Goal: Task Accomplishment & Management: Manage account settings

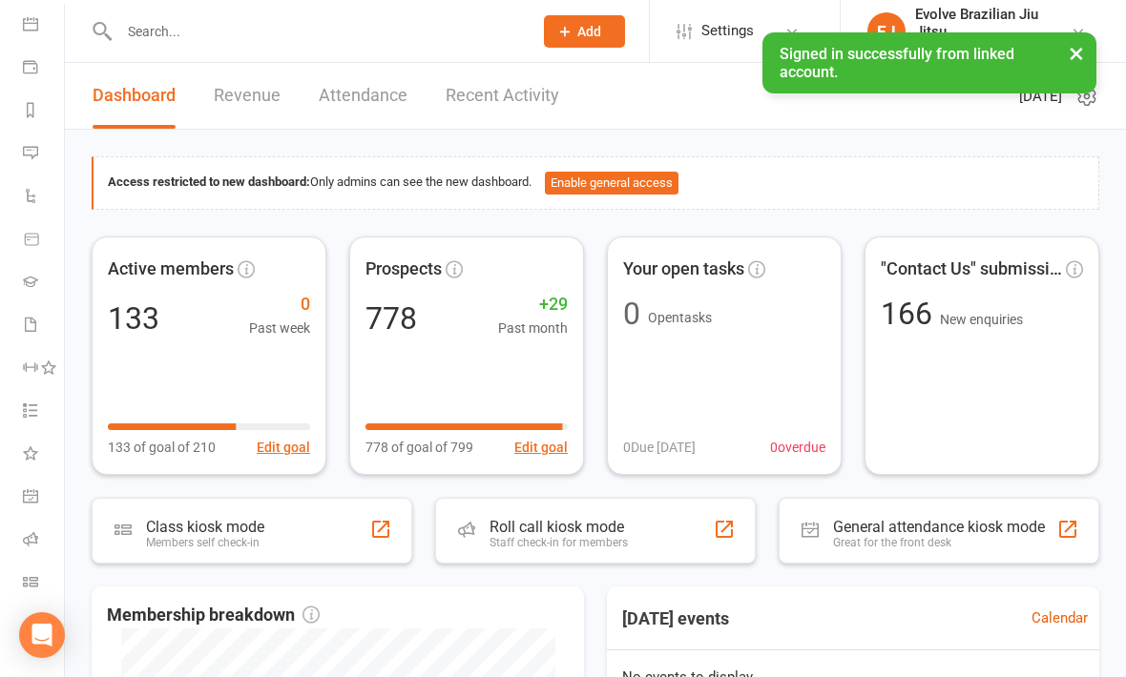
scroll to position [178, 0]
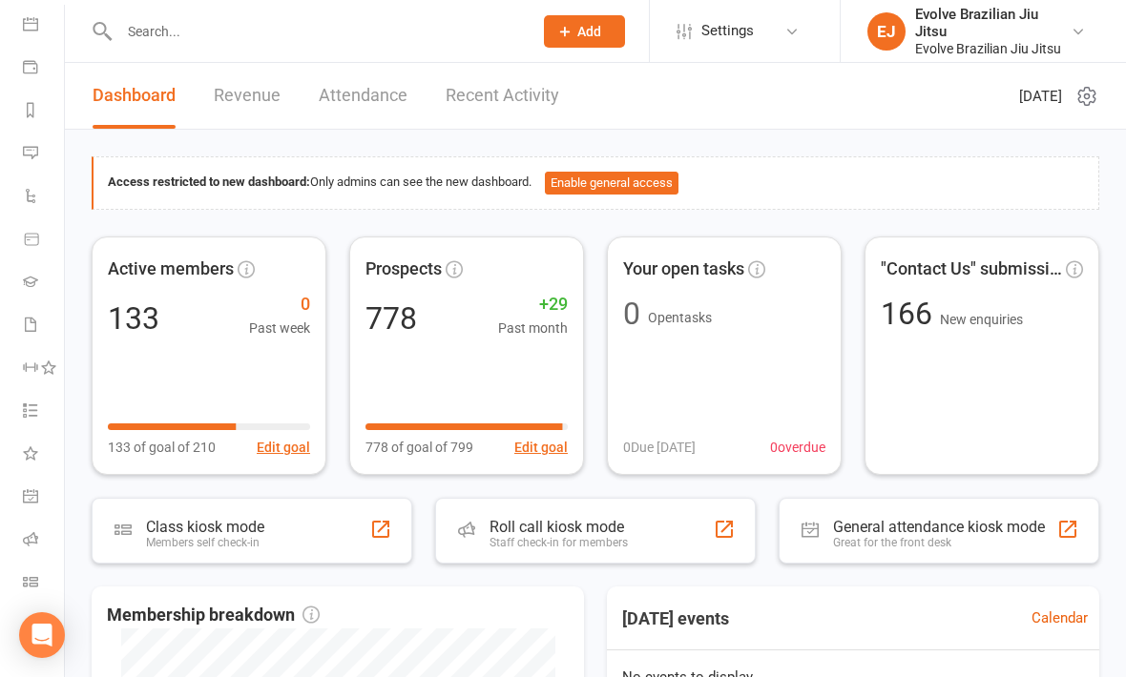
click at [35, 573] on link "Class check-in" at bounding box center [44, 584] width 43 height 43
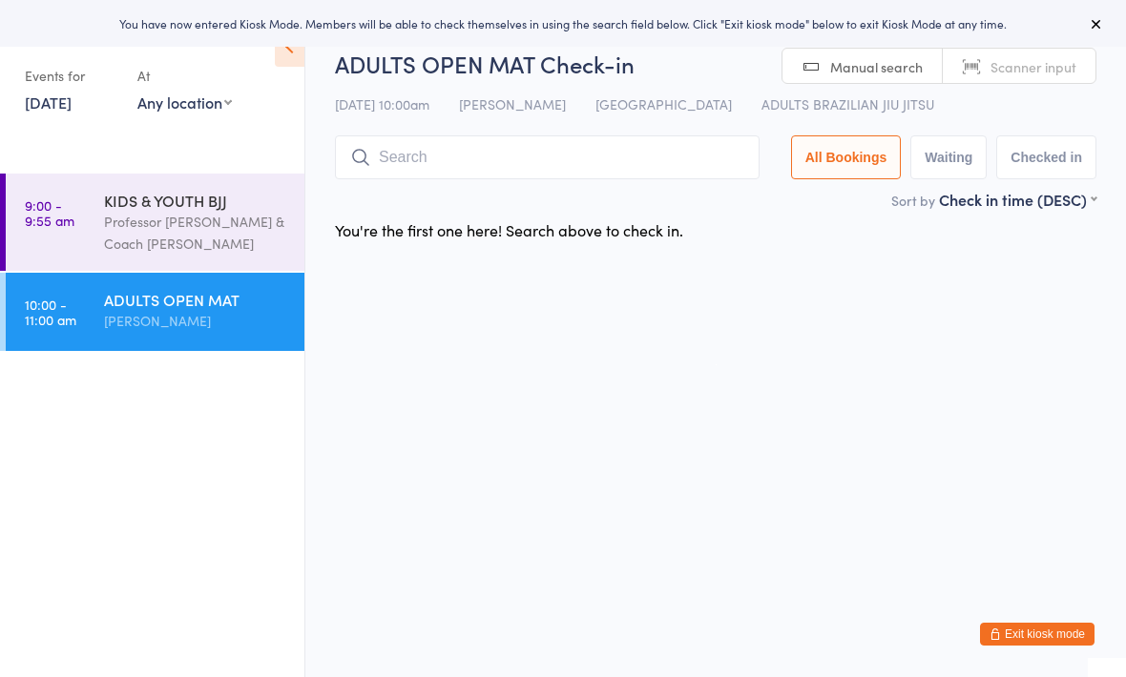
click at [475, 146] on input "search" at bounding box center [547, 157] width 425 height 44
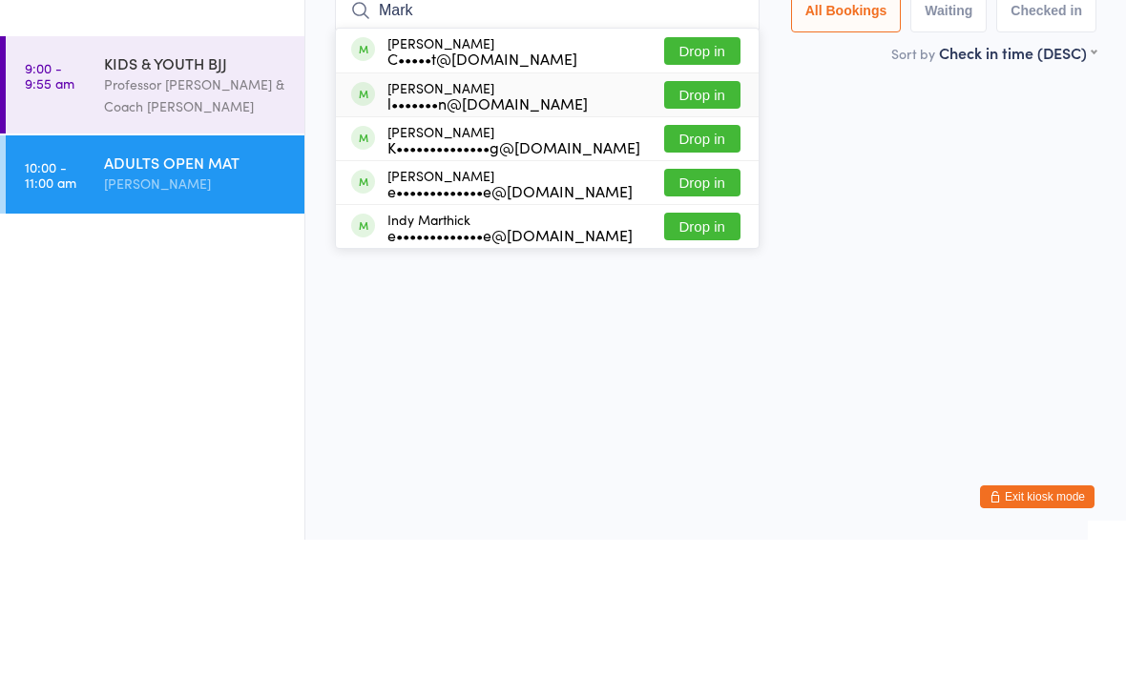
type input "Mark"
click at [488, 233] on div "l•••••••n@hotmail.com" at bounding box center [487, 240] width 200 height 15
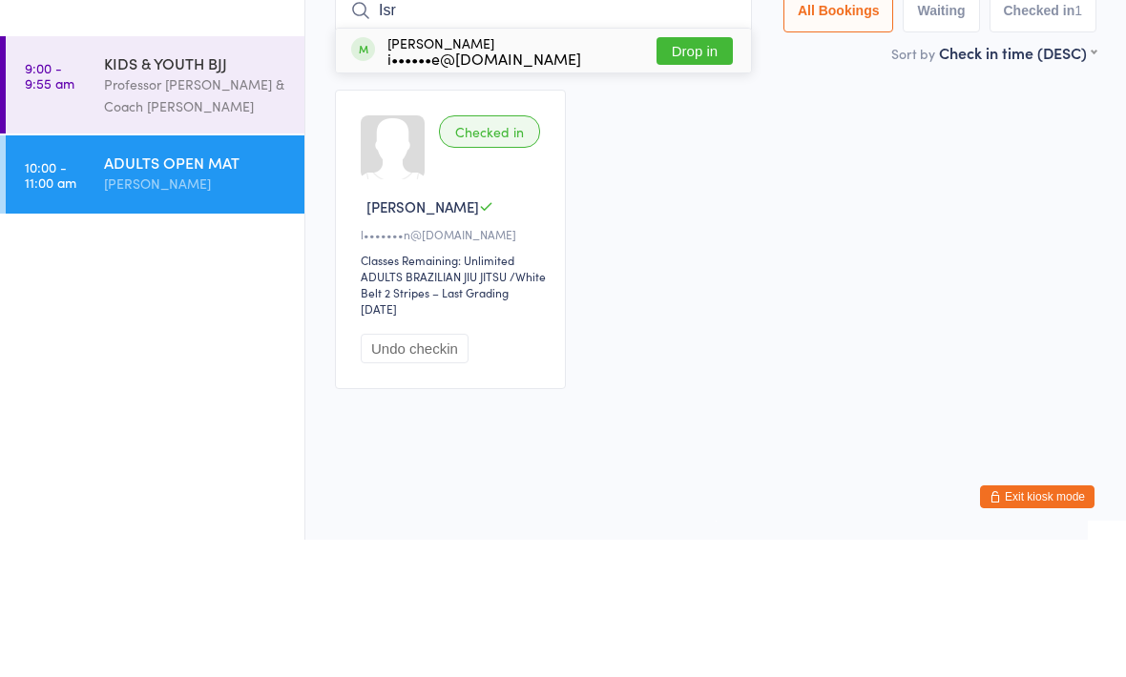
type input "Isr"
click at [550, 166] on div "Israel Hyde i••••••e@yahoo.co.nz Drop in" at bounding box center [543, 188] width 415 height 44
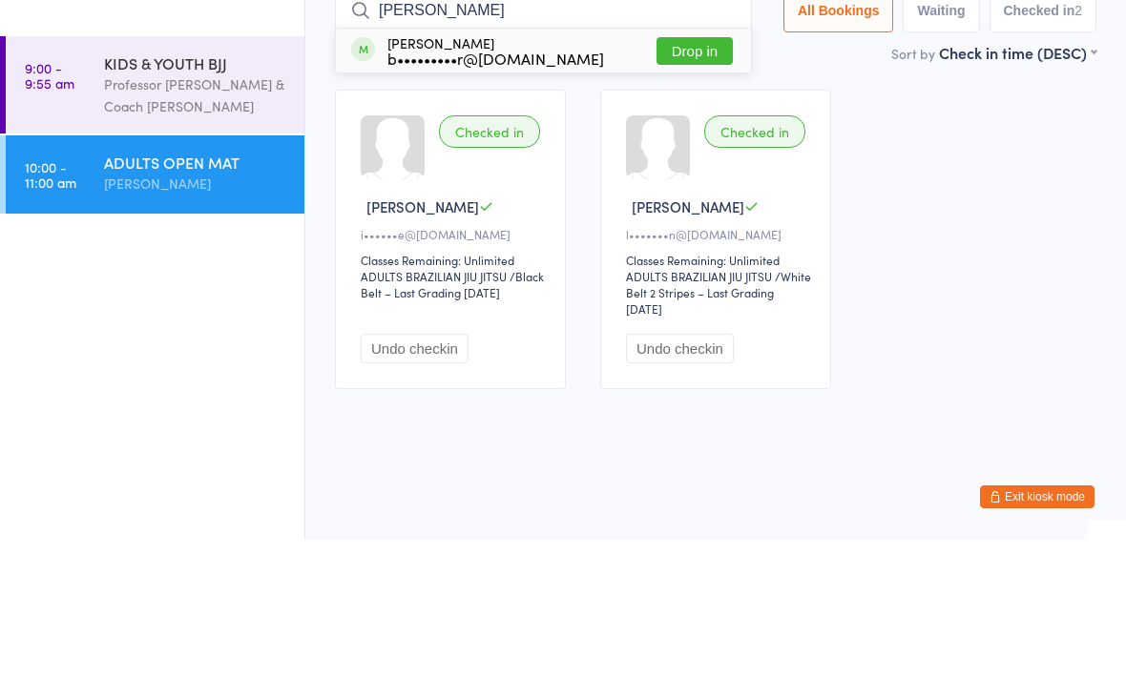
type input "Brent"
click at [505, 188] on div "b•••••••••r@hotmail.com" at bounding box center [495, 195] width 217 height 15
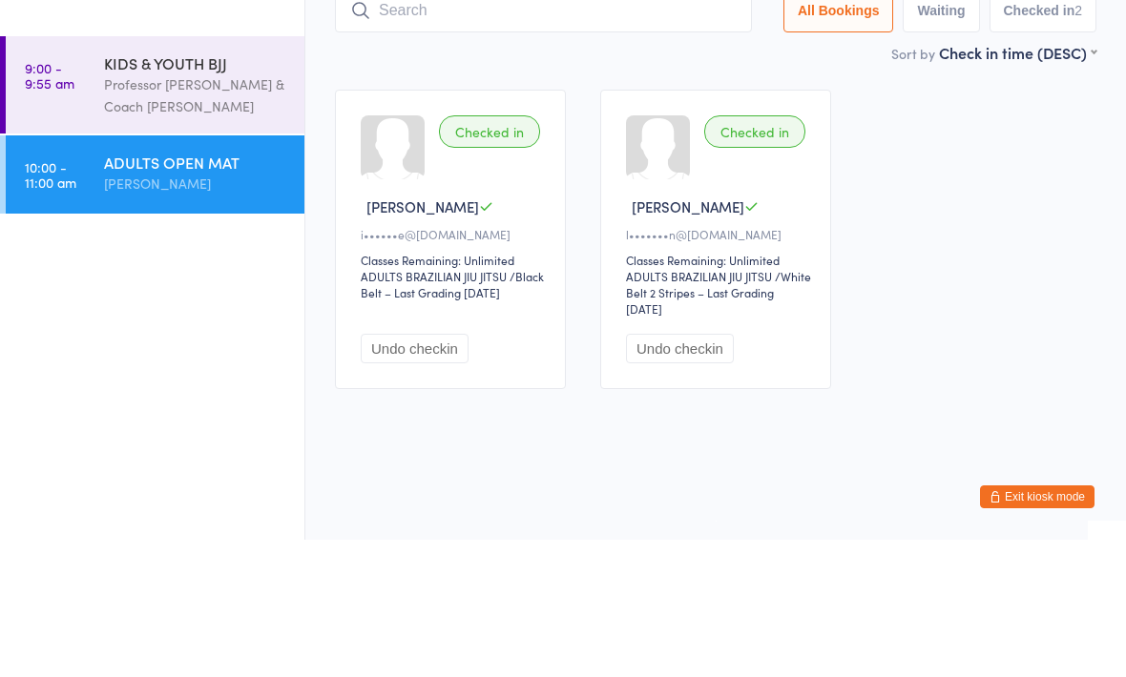
scroll to position [9, 0]
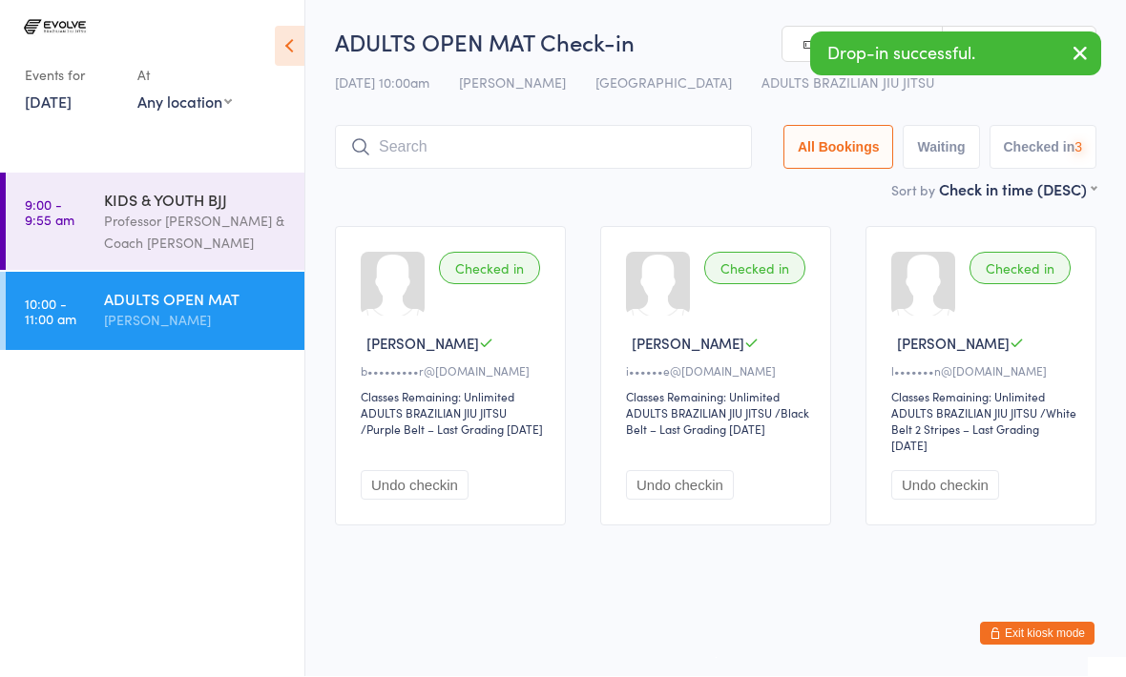
click at [475, 144] on input "search" at bounding box center [543, 148] width 417 height 44
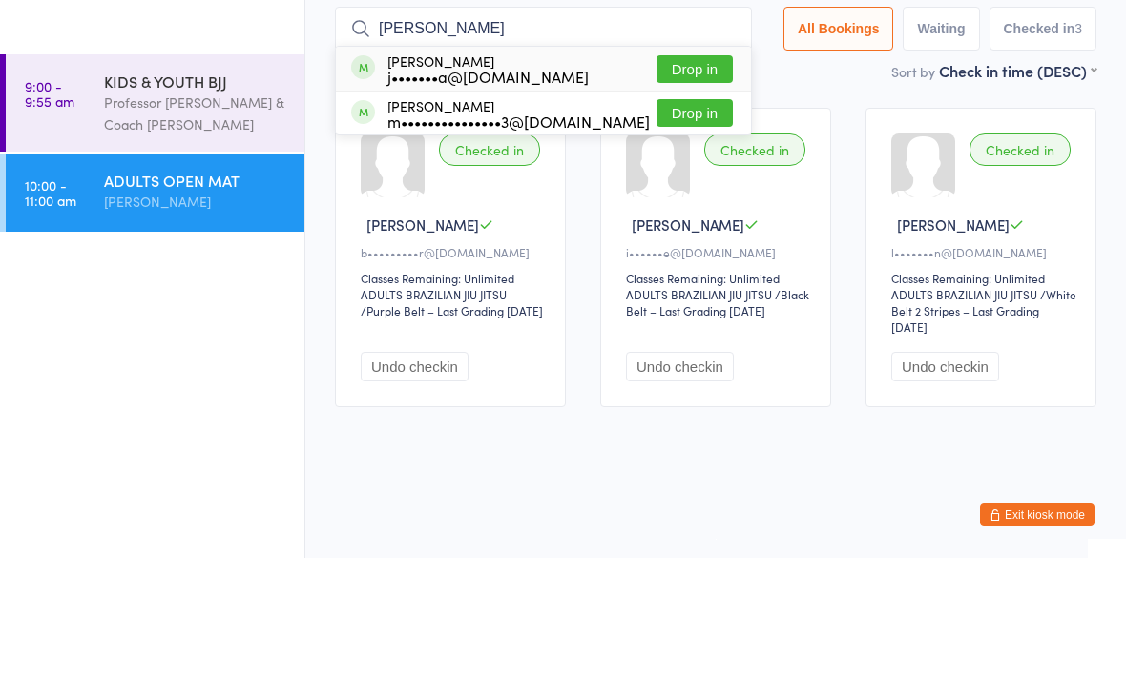
type input "Joe"
click at [484, 173] on div "Joel Prata j•••••••a@outlook.com" at bounding box center [487, 188] width 201 height 31
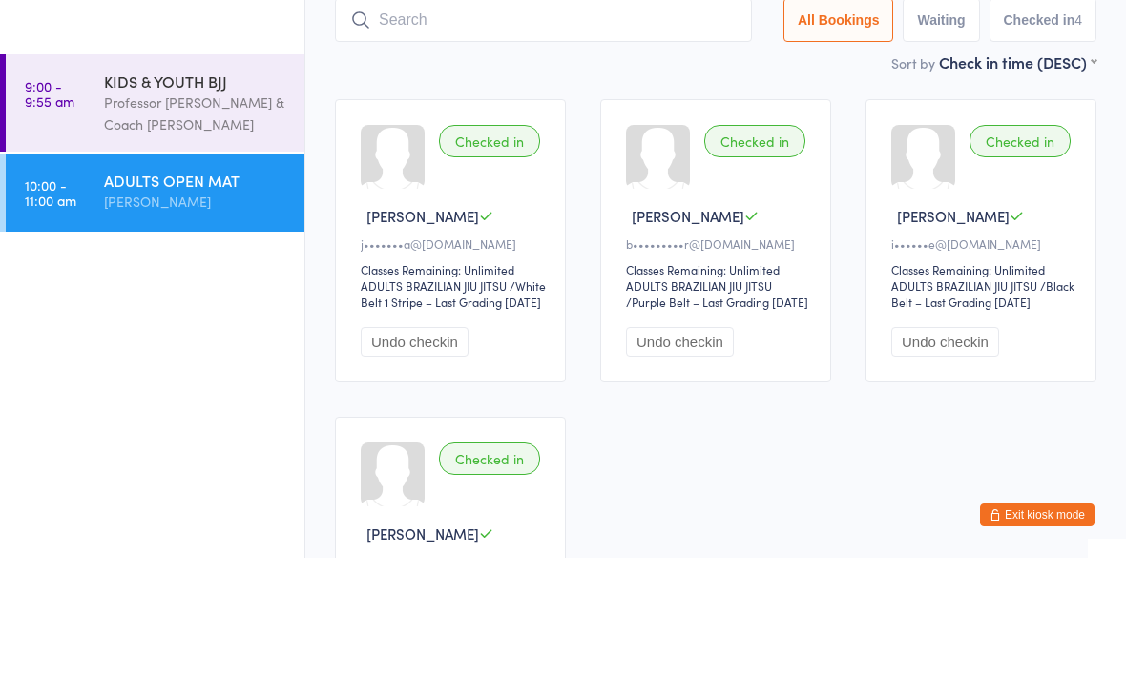
click at [203, 211] on div "Professor Egor & Coach Tarah Rocha" at bounding box center [196, 233] width 184 height 44
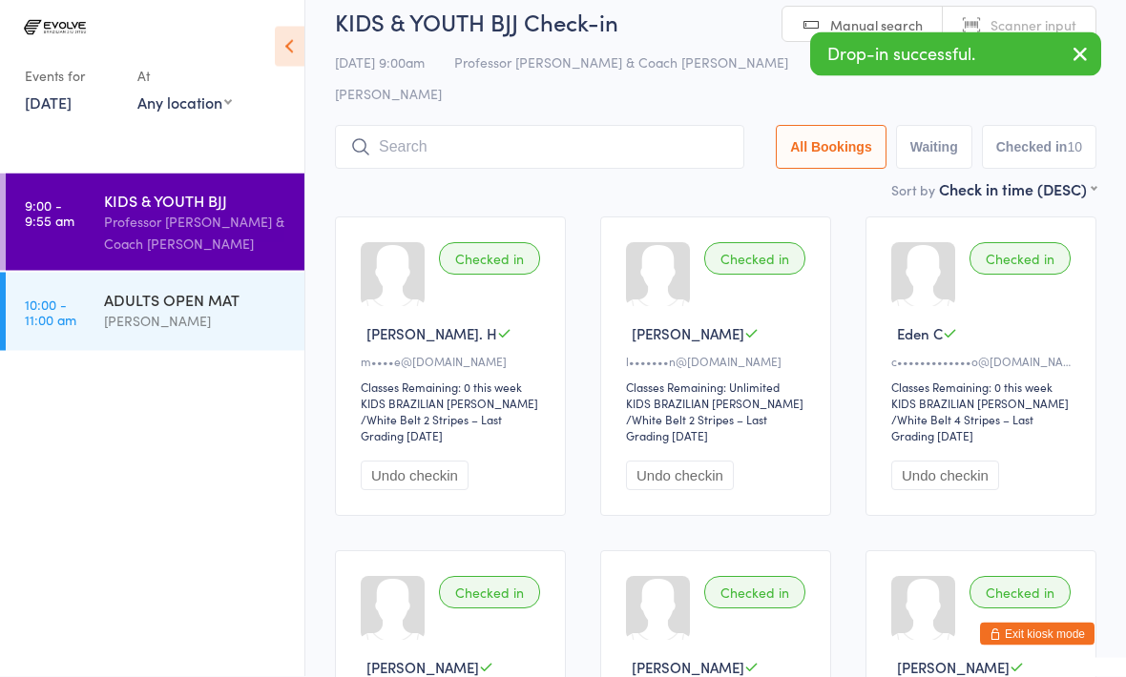
scroll to position [42, 0]
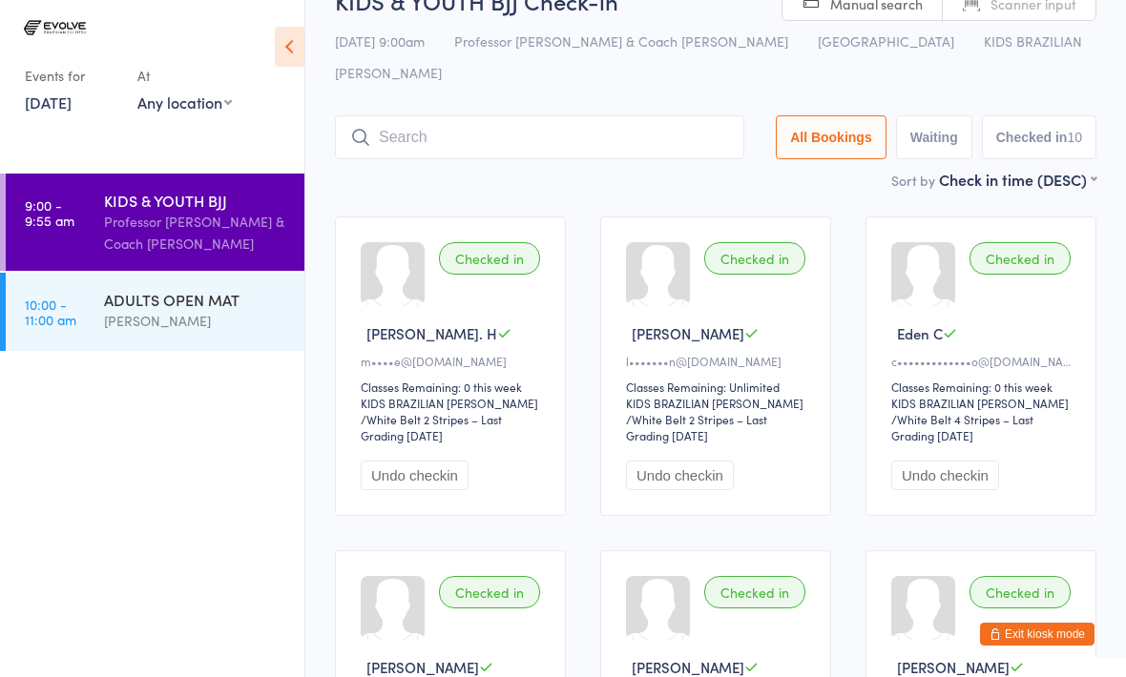
click at [416, 461] on button "Undo checkin" at bounding box center [415, 476] width 108 height 30
click at [1021, 646] on button "Exit kiosk mode" at bounding box center [1037, 634] width 114 height 23
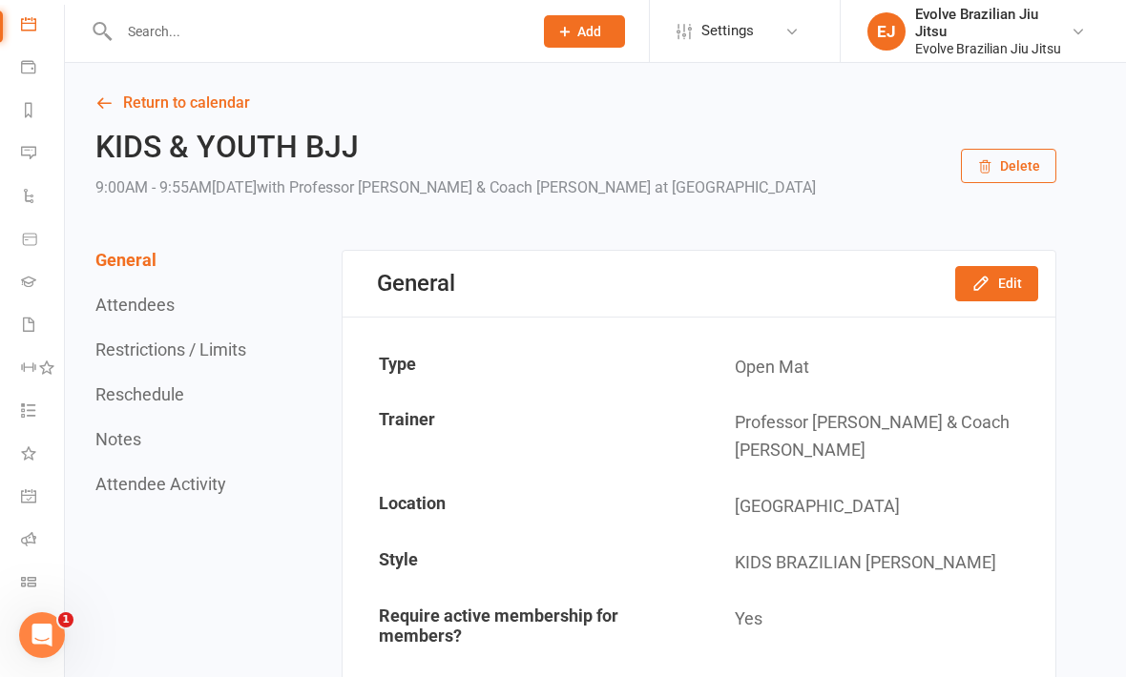
scroll to position [178, 2]
click at [27, 543] on icon at bounding box center [28, 538] width 15 height 15
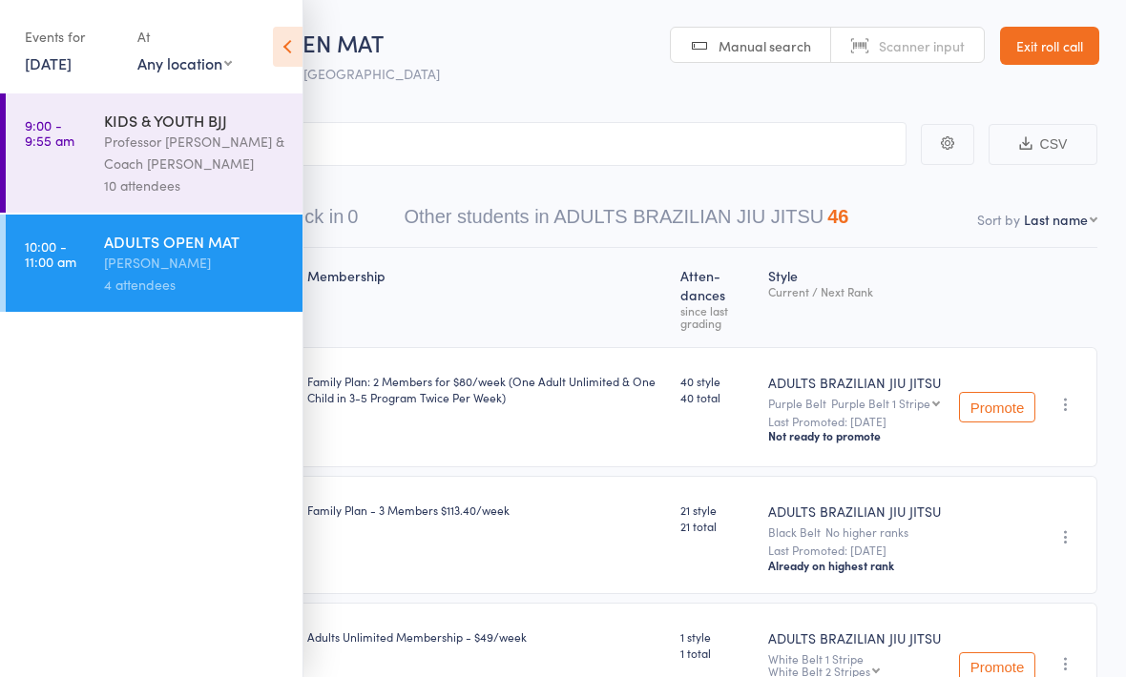
click at [217, 150] on div "Professor [PERSON_NAME] & Coach [PERSON_NAME]" at bounding box center [195, 153] width 182 height 44
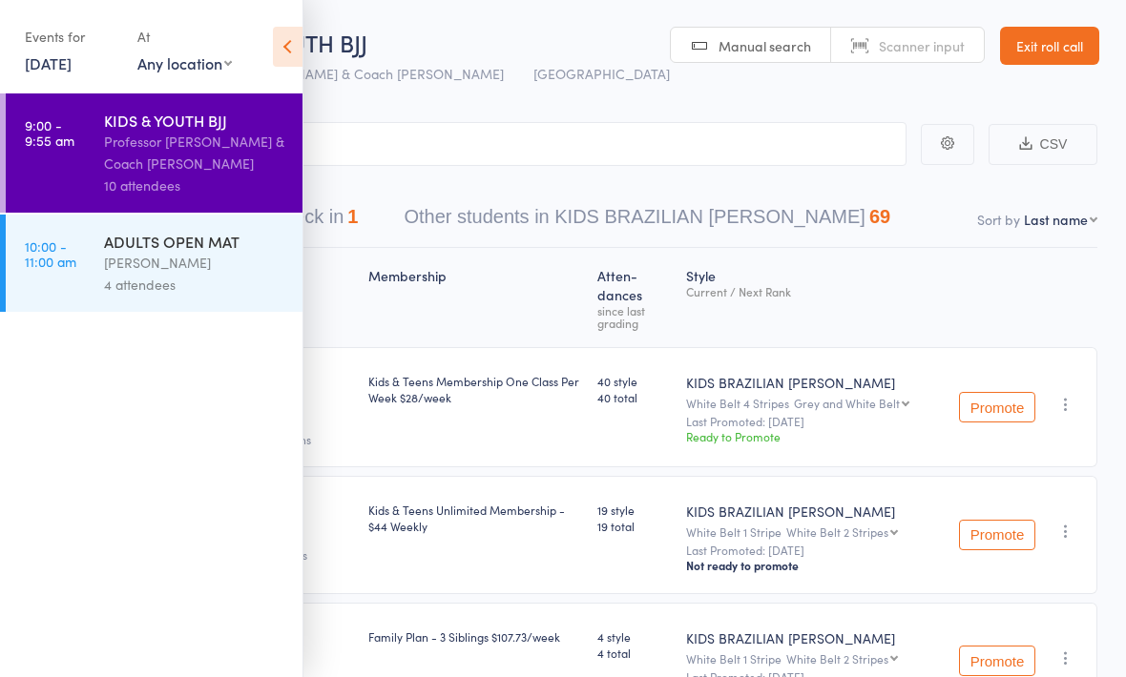
click at [288, 50] on icon at bounding box center [288, 47] width 30 height 40
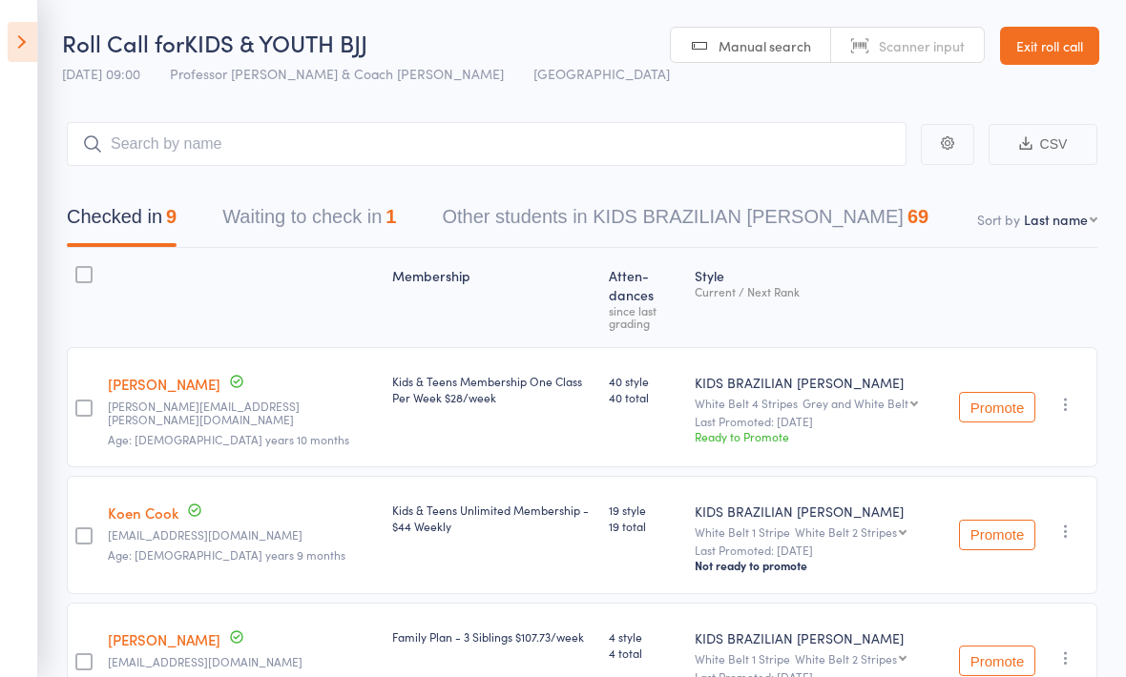
click at [376, 198] on button "Waiting to check in 1" at bounding box center [309, 222] width 174 height 51
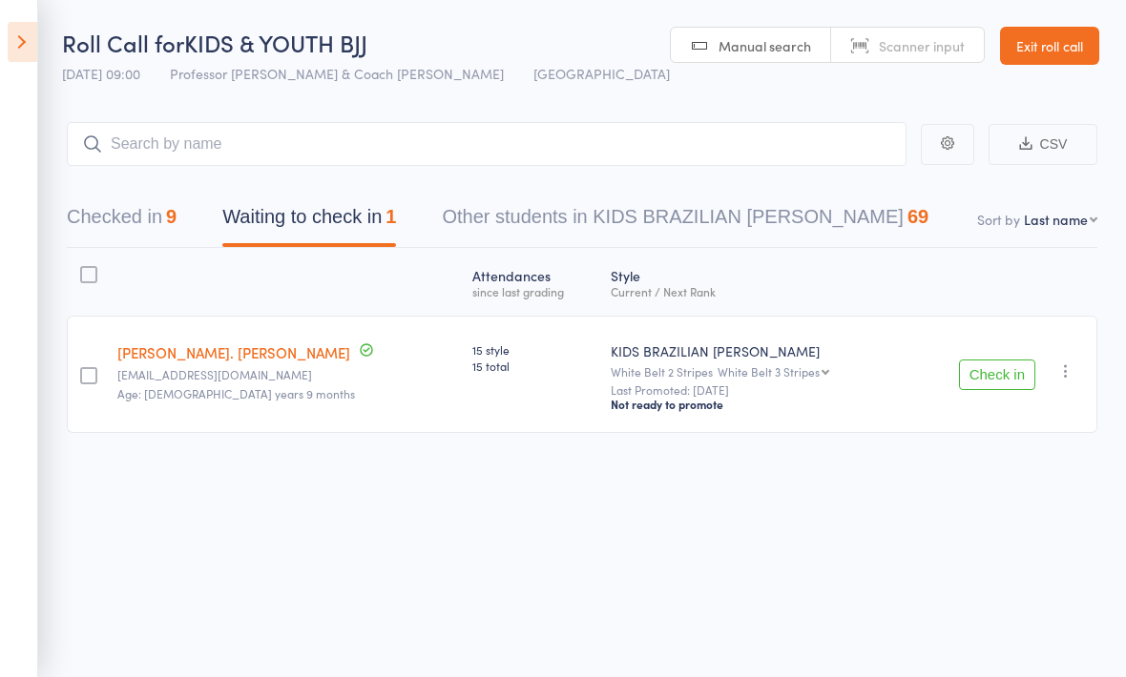
click at [1071, 383] on button "button" at bounding box center [1065, 371] width 23 height 23
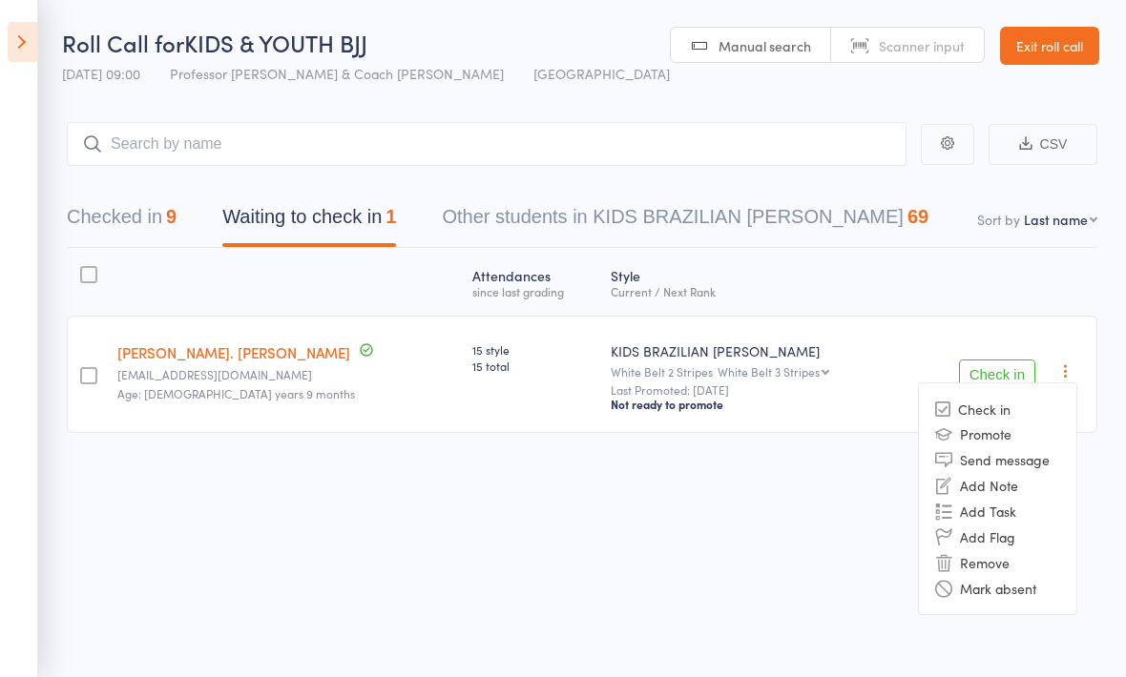
click at [1002, 567] on li "Remove" at bounding box center [997, 563] width 157 height 26
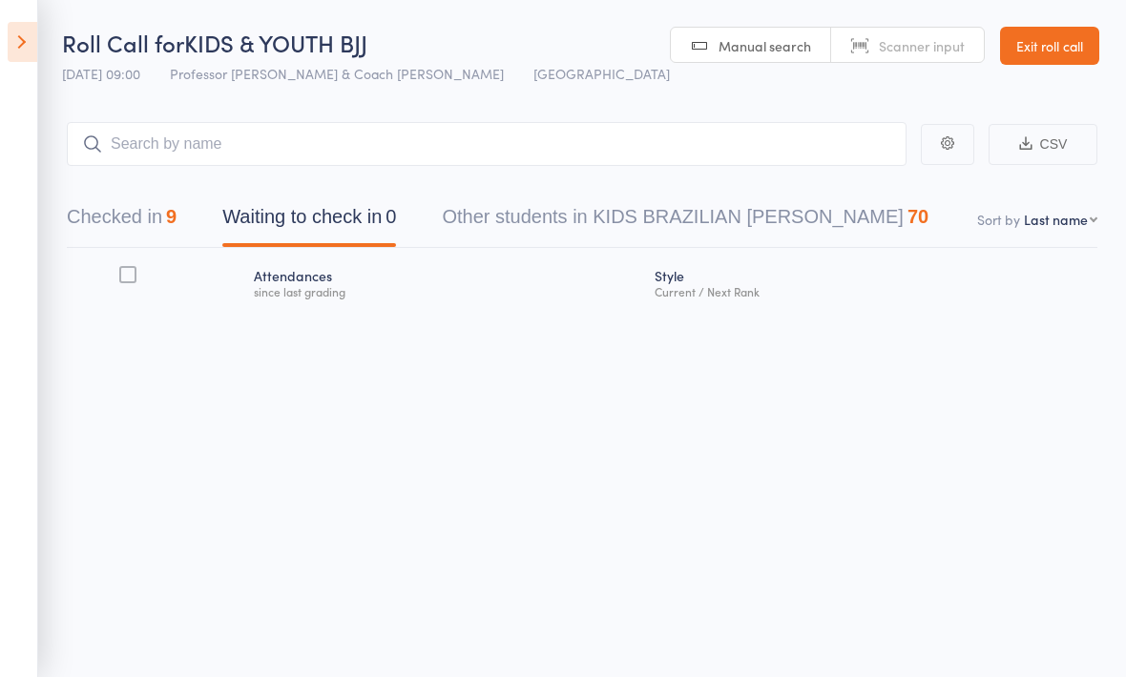
click at [144, 215] on button "Checked in 9" at bounding box center [122, 222] width 110 height 51
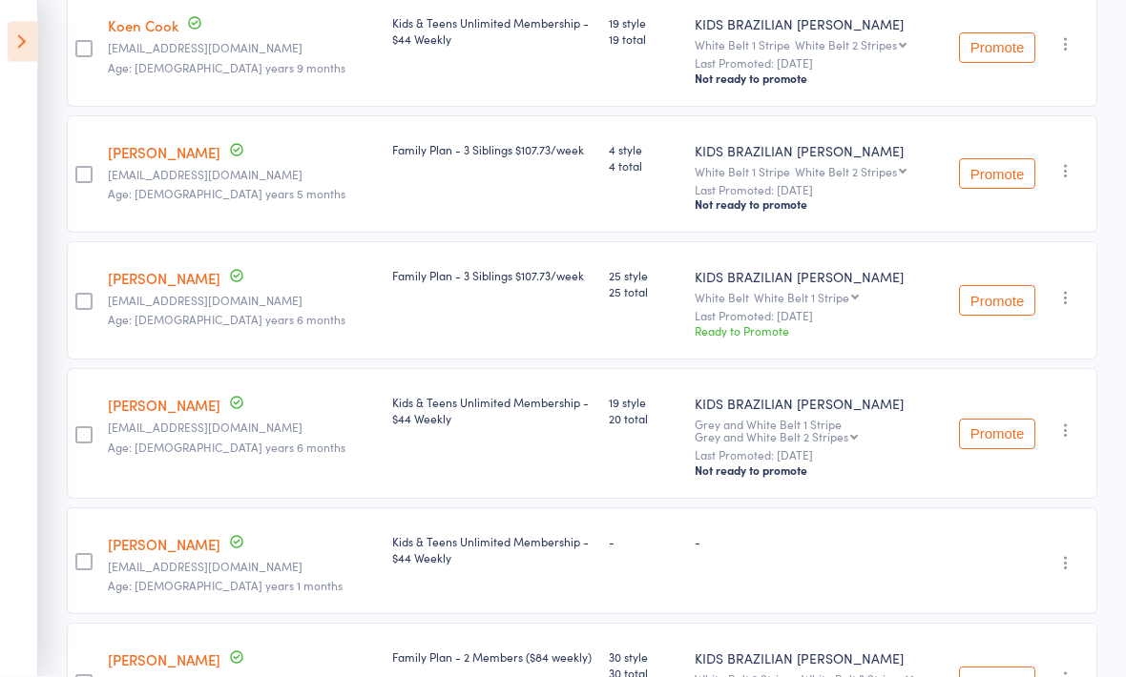
scroll to position [488, 0]
click at [160, 536] on link "[PERSON_NAME]" at bounding box center [164, 544] width 113 height 20
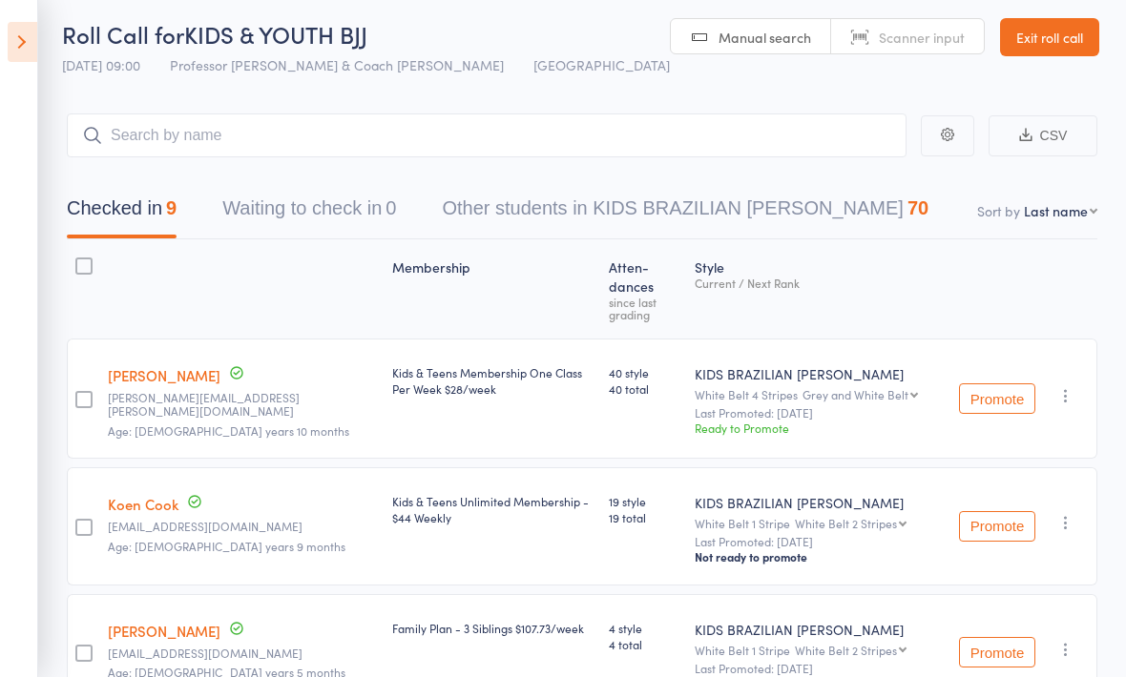
scroll to position [0, 0]
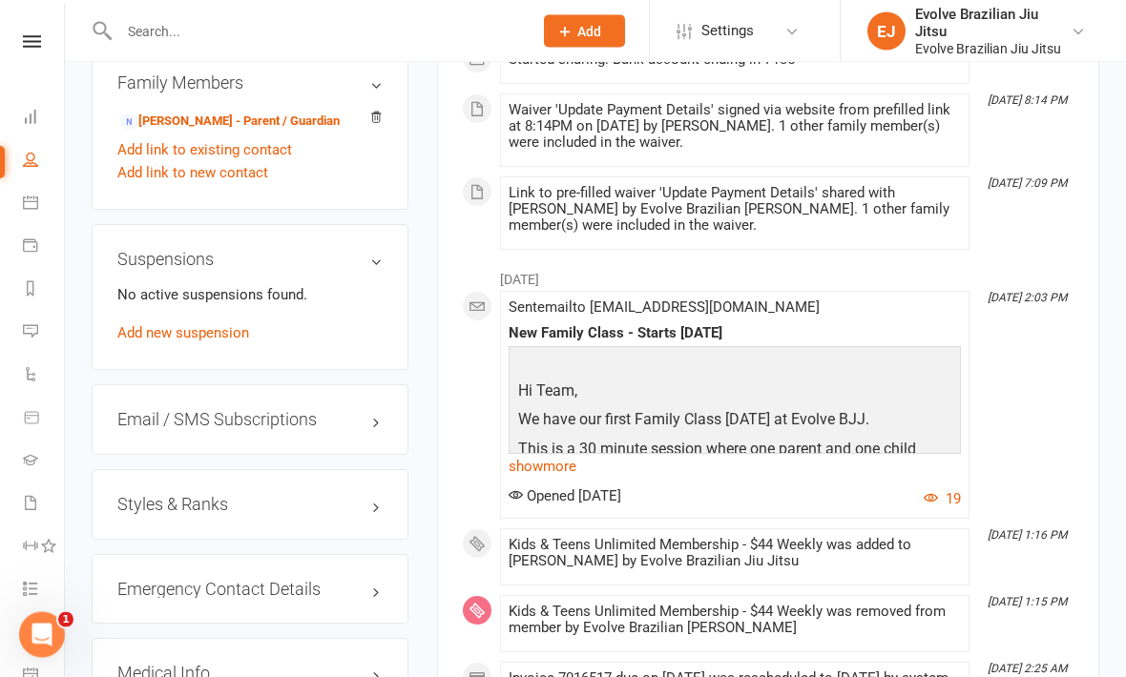
click at [331, 514] on h3 "Styles & Ranks" at bounding box center [249, 505] width 265 height 19
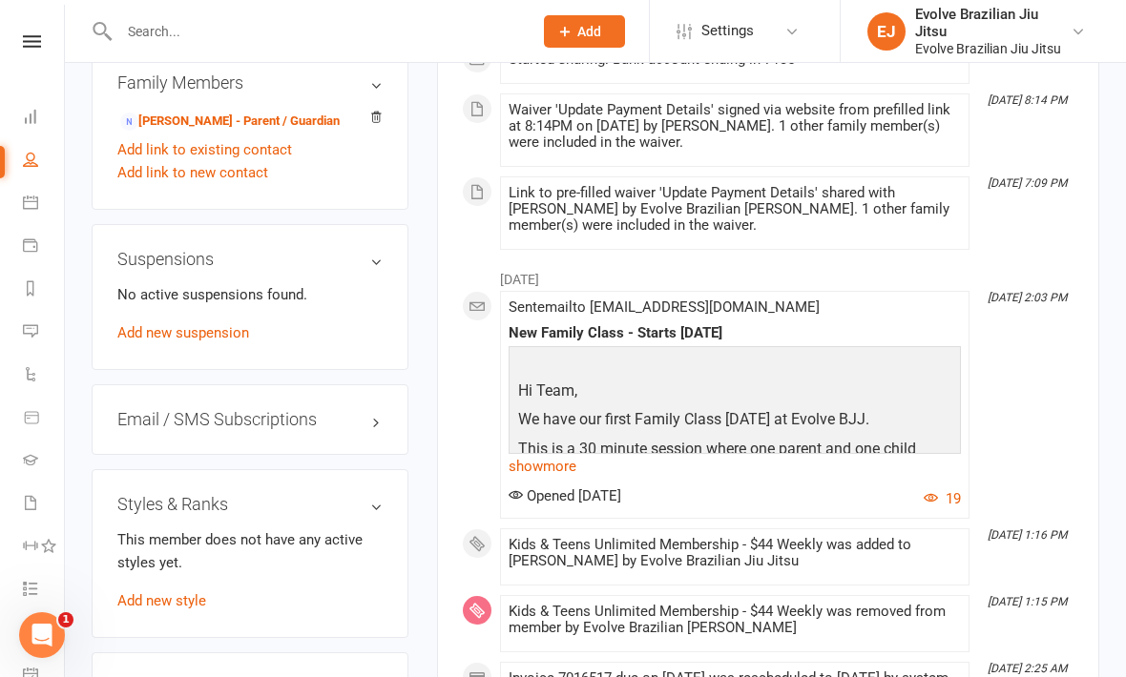
click at [182, 610] on link "Add new style" at bounding box center [161, 601] width 89 height 17
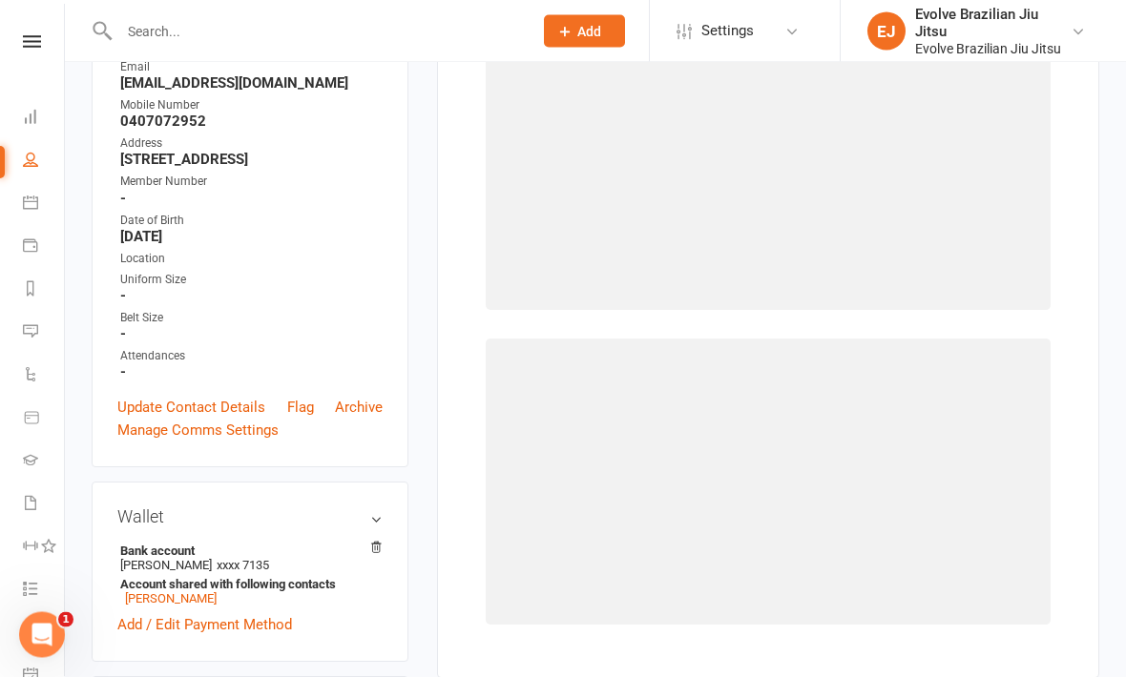
scroll to position [162, 0]
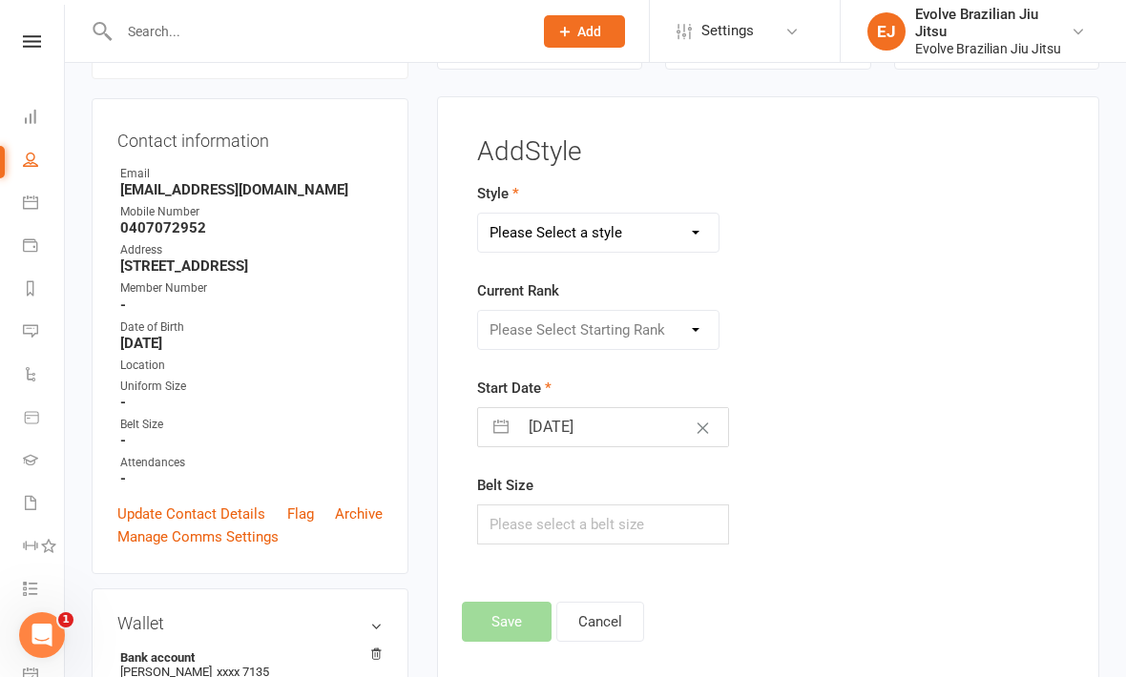
click at [624, 238] on select "Please Select a style ADULTS BRAZILIAN JIU JITSU KIDS BRAZILIAN JIU JITSU KIDS …" at bounding box center [598, 233] width 240 height 38
select select "3214"
click at [587, 337] on select "Please Select Starting Rank White Belt White Belt 1 Stripe White Belt 2 Stripes…" at bounding box center [598, 330] width 240 height 38
select select "35946"
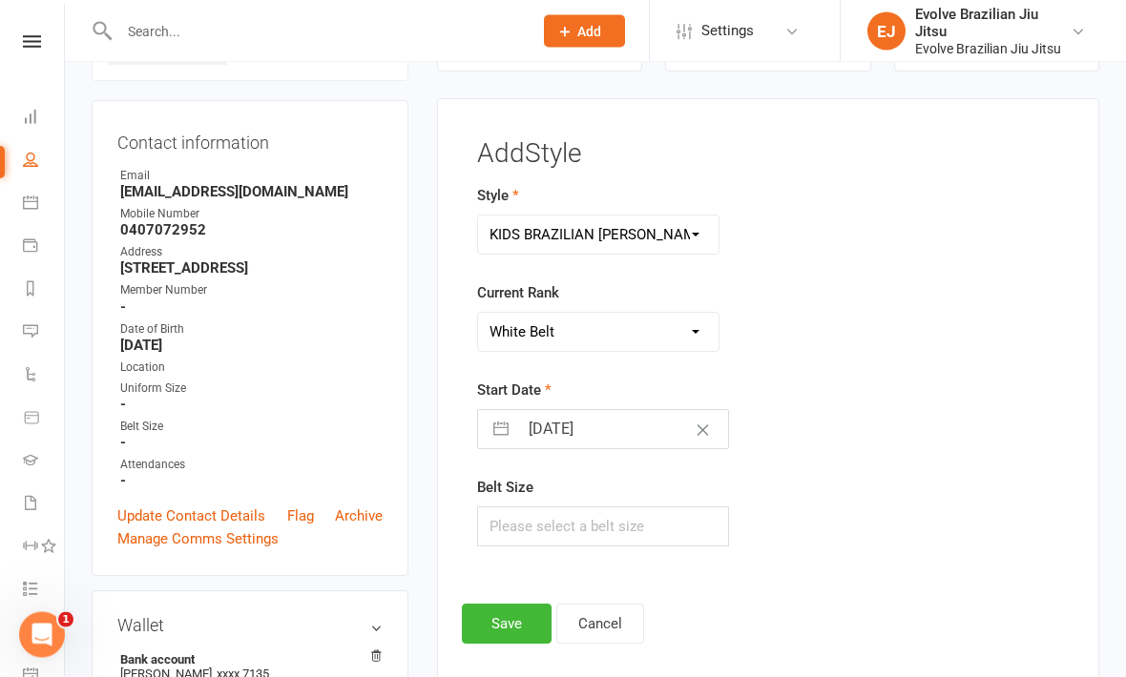
scroll to position [160, 0]
click at [497, 618] on button "Save" at bounding box center [507, 624] width 90 height 40
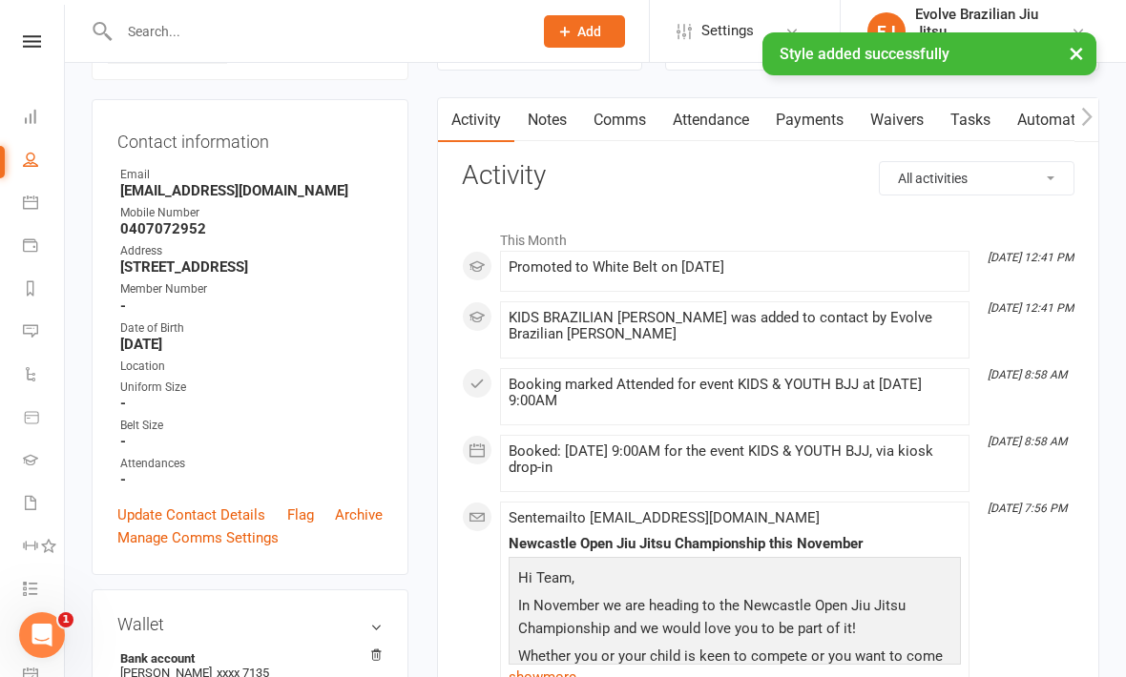
scroll to position [0, 0]
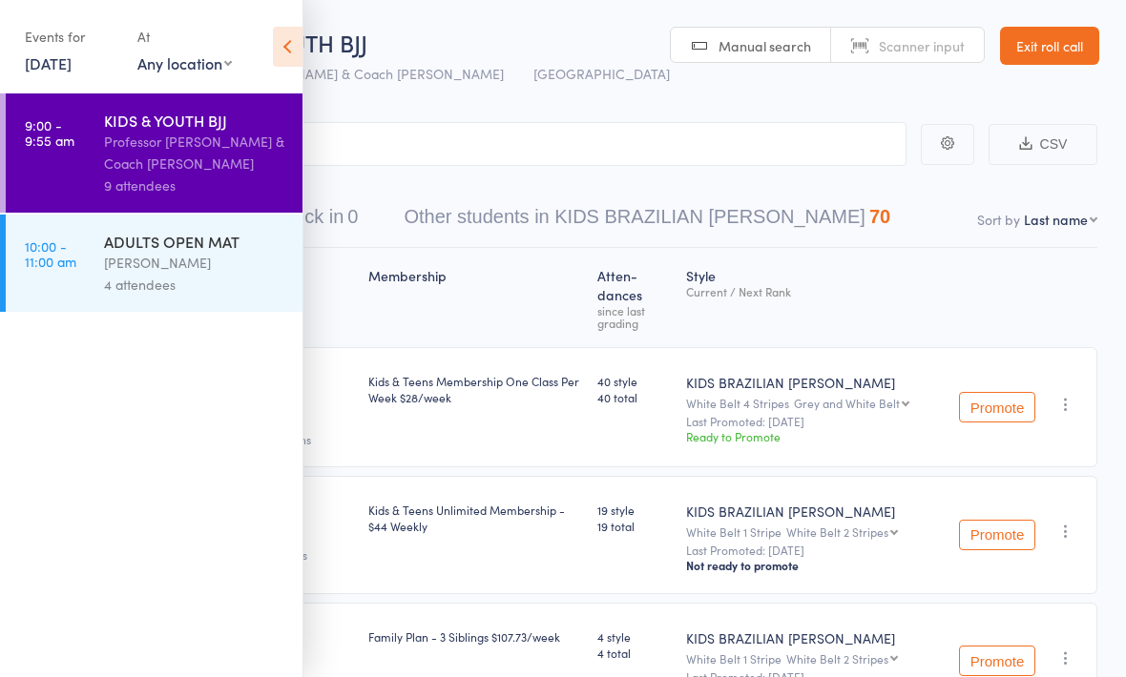
click at [293, 58] on icon at bounding box center [288, 47] width 30 height 40
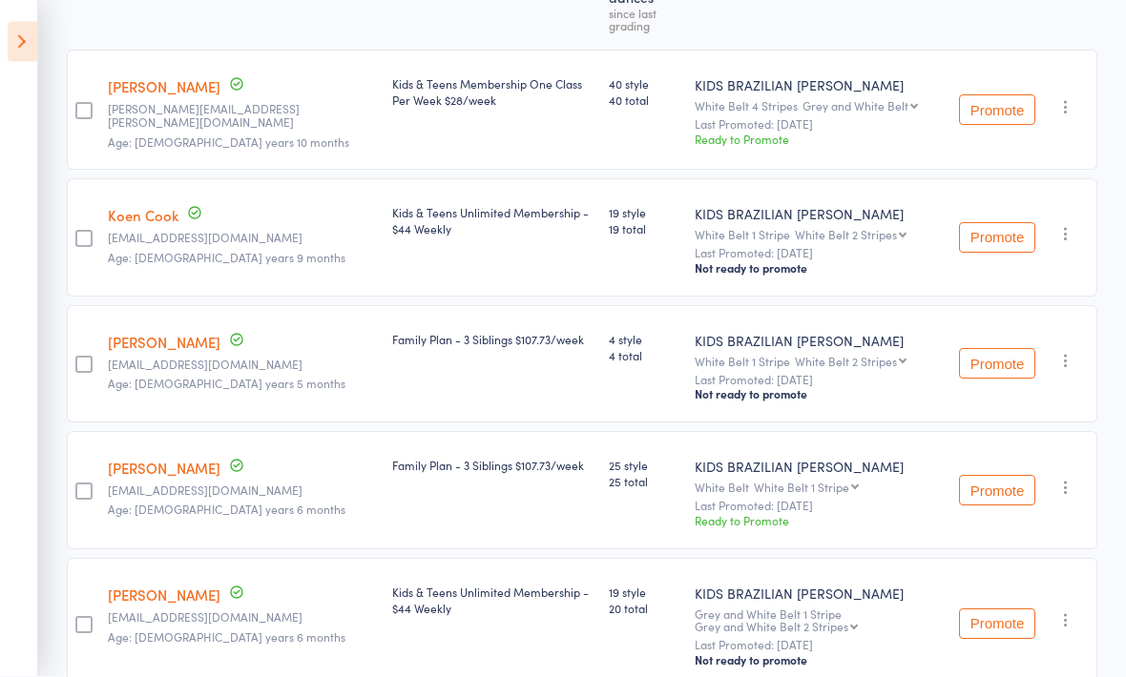
scroll to position [299, 0]
click at [984, 476] on button "Promote" at bounding box center [997, 489] width 76 height 31
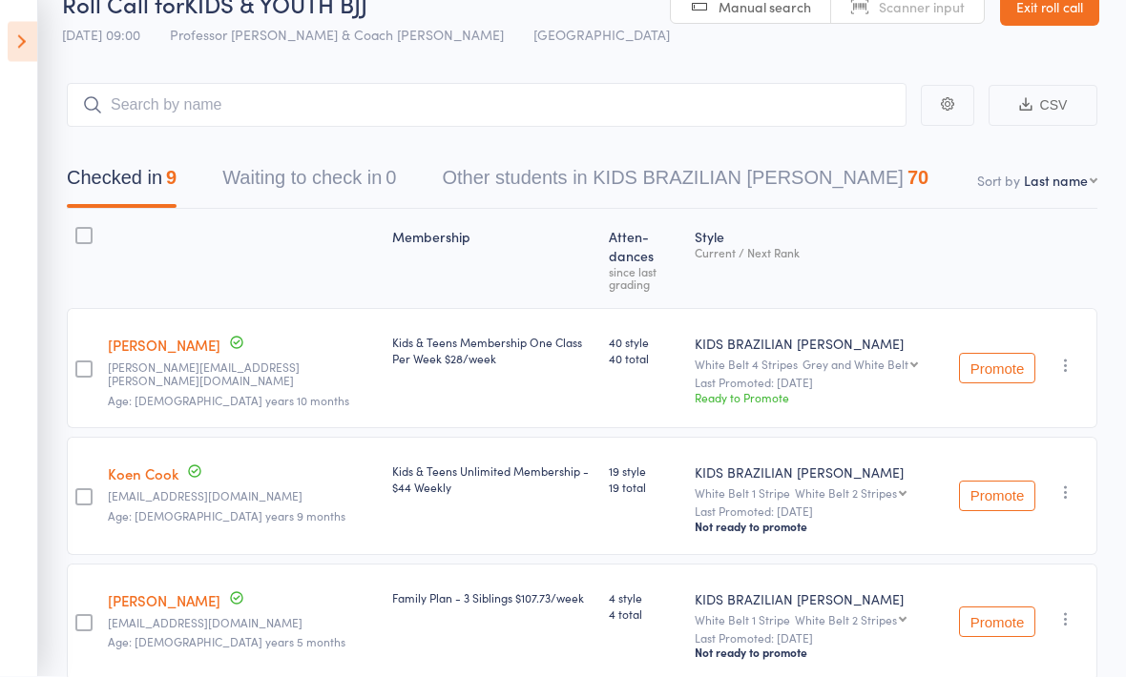
scroll to position [0, 0]
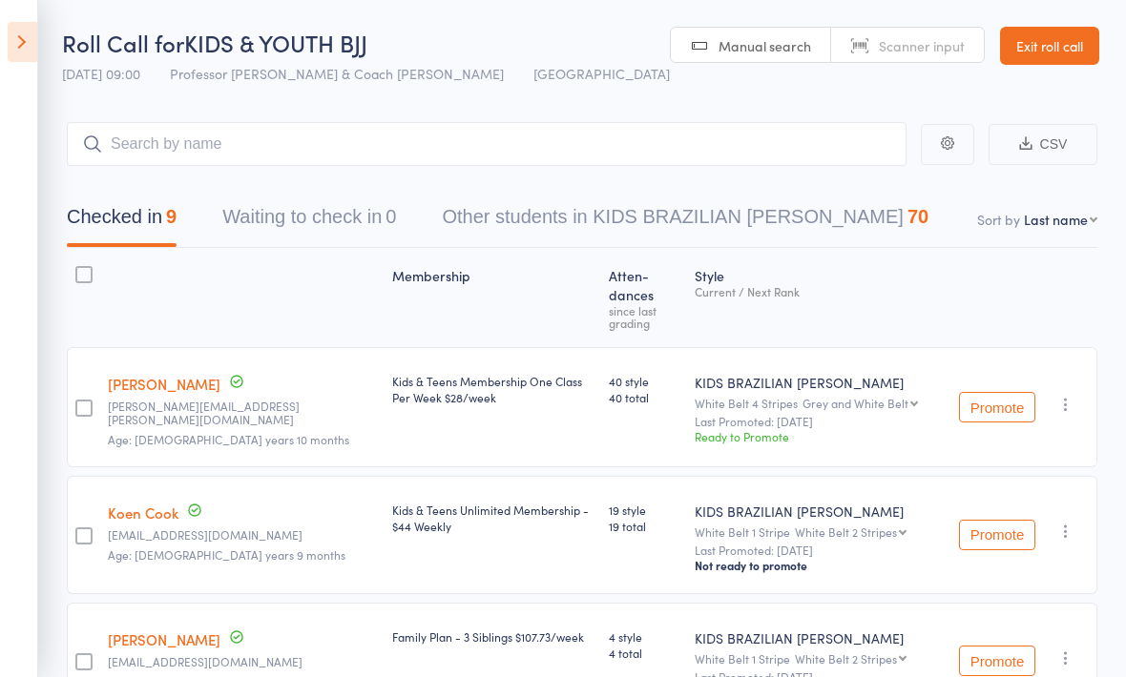
click at [1060, 49] on link "Exit roll call" at bounding box center [1049, 46] width 99 height 38
